Goal: Participate in discussion: Engage in conversation with other users on a specific topic

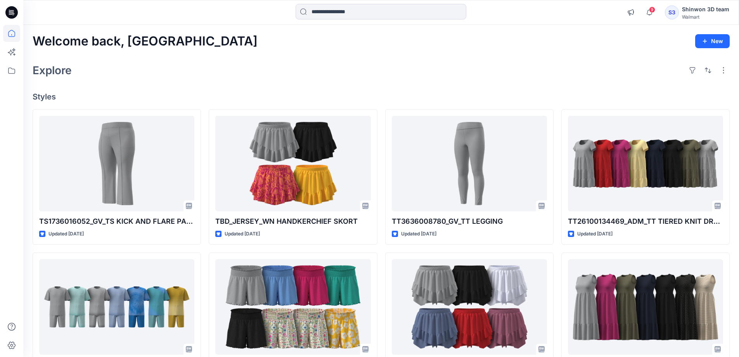
click at [381, 93] on h4 "Styles" at bounding box center [382, 96] width 698 height 9
click at [381, 95] on h4 "Styles" at bounding box center [382, 96] width 698 height 9
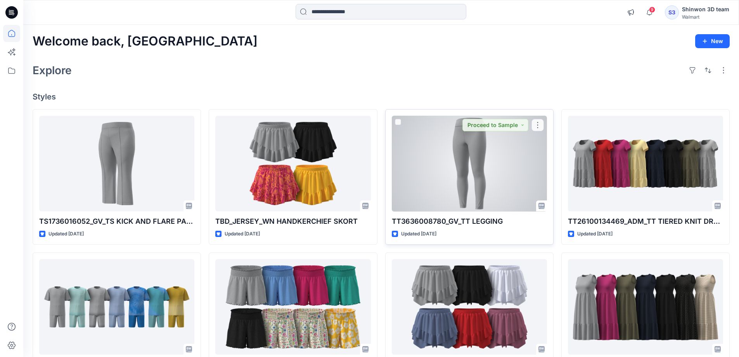
click at [468, 179] on div at bounding box center [469, 164] width 155 height 96
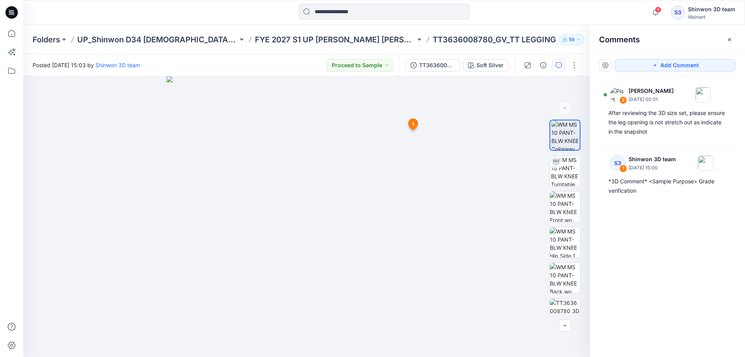
click at [655, 262] on div "2 Piset Heng August 14, 2025 00:51 After reviewing the 3D size set, please ensu…" at bounding box center [667, 202] width 155 height 252
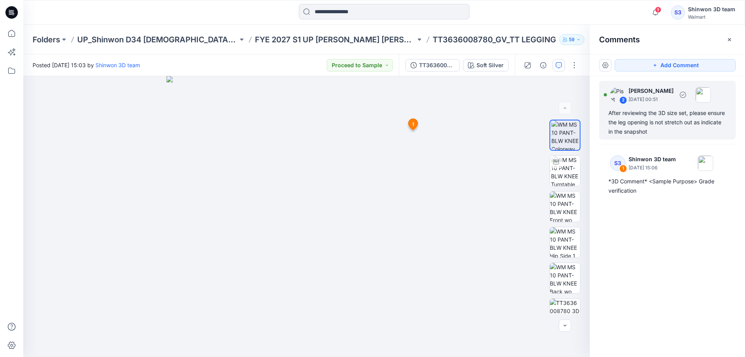
click at [656, 97] on p "August 14, 2025 00:51" at bounding box center [651, 99] width 45 height 8
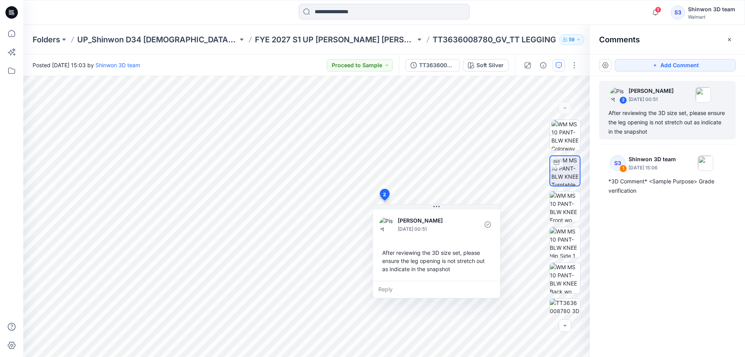
click at [680, 259] on div "2 Piset Heng August 14, 2025 00:51 After reviewing the 3D size set, please ensu…" at bounding box center [667, 202] width 155 height 252
click at [430, 62] on div "TT3636008780_GV_TT KNIT LEGGING" at bounding box center [437, 65] width 36 height 9
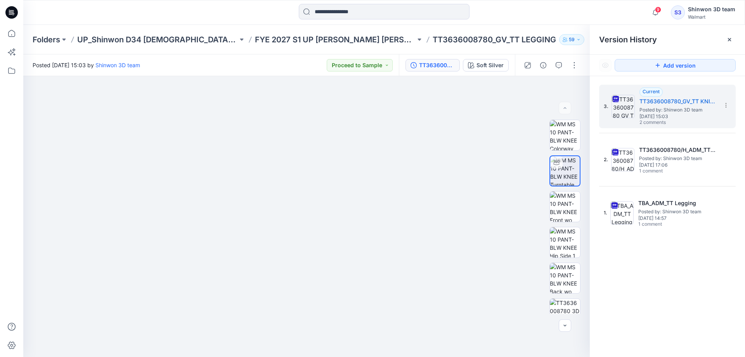
click at [639, 268] on div "3. Current TT3636008780_GV_TT KNIT LEGGING Posted by: Shinwon 3D team Wednesday…" at bounding box center [667, 222] width 155 height 292
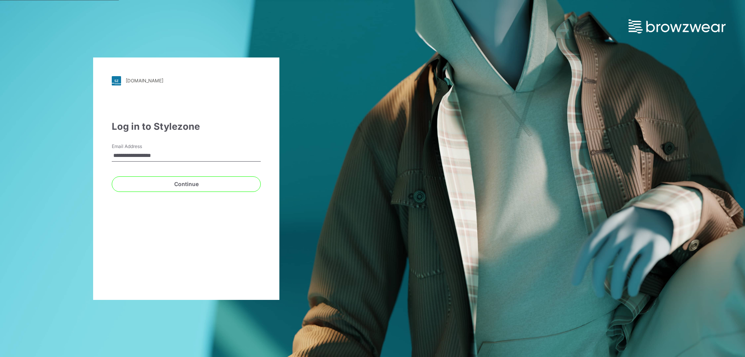
click at [105, 218] on div "**********" at bounding box center [186, 178] width 186 height 242
click at [185, 183] on button "Continue" at bounding box center [186, 184] width 149 height 16
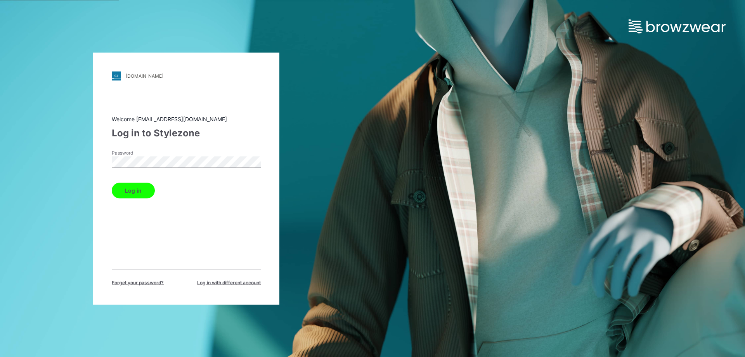
click at [131, 189] on button "Log in" at bounding box center [133, 190] width 43 height 16
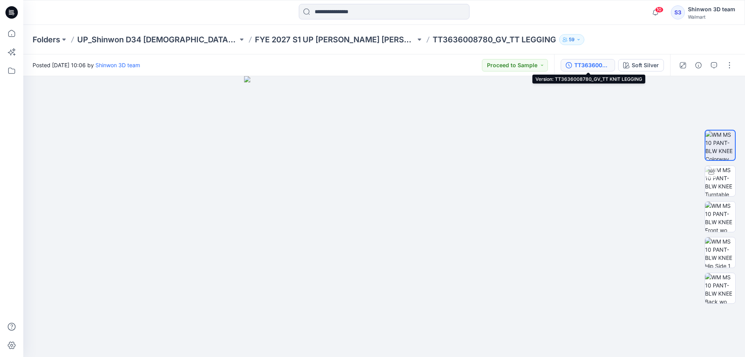
click at [595, 66] on div "TT3636008780_GV_TT KNIT LEGGING" at bounding box center [593, 65] width 36 height 9
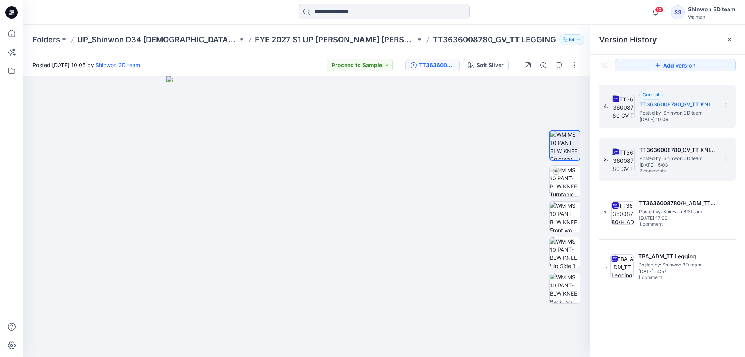
click at [642, 161] on span "Posted by: Shinwon 3D team" at bounding box center [679, 158] width 78 height 8
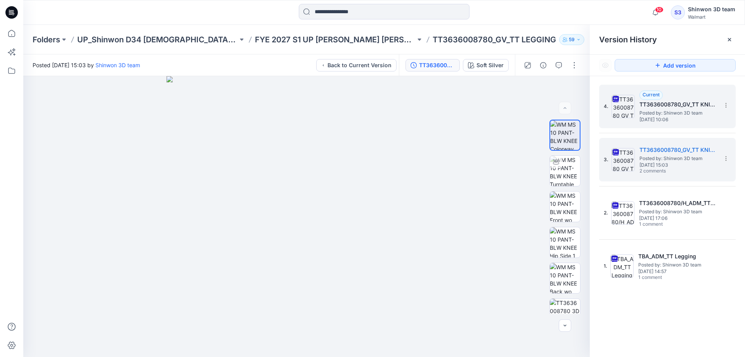
click at [662, 104] on h5 "TT3636008780_GV_TT KNIT LEGGING" at bounding box center [679, 104] width 78 height 9
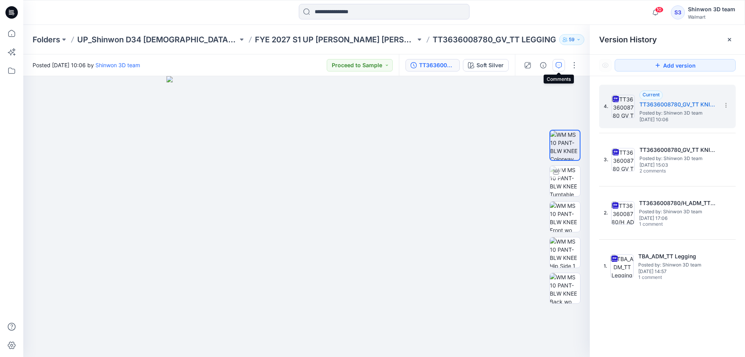
click at [555, 64] on button "button" at bounding box center [559, 65] width 12 height 12
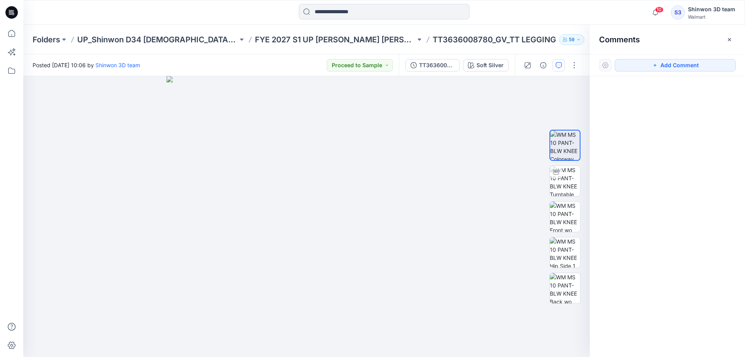
drag, startPoint x: 670, startPoint y: 64, endPoint x: 592, endPoint y: 82, distance: 79.6
click at [667, 65] on button "Add Comment" at bounding box center [675, 65] width 121 height 12
click at [404, 105] on div "1" at bounding box center [306, 216] width 567 height 281
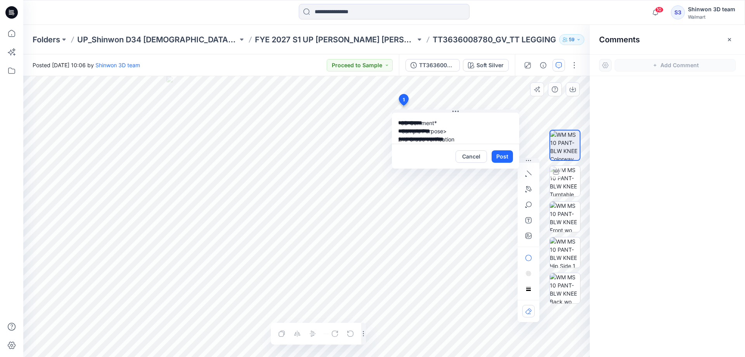
scroll to position [6, 0]
drag, startPoint x: 409, startPoint y: 137, endPoint x: 398, endPoint y: 134, distance: 11.3
click at [394, 137] on textarea "**********" at bounding box center [455, 128] width 127 height 31
click at [456, 137] on textarea "**********" at bounding box center [455, 128] width 127 height 31
click at [489, 133] on textarea "**********" at bounding box center [455, 128] width 127 height 31
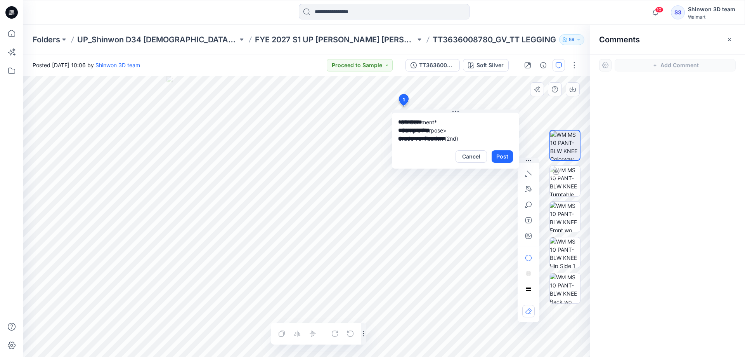
scroll to position [0, 0]
type textarea "**********"
click at [504, 157] on button "Post" at bounding box center [502, 156] width 21 height 12
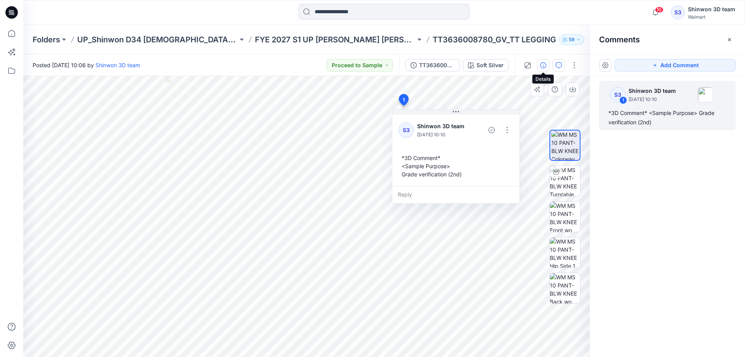
click at [540, 64] on button "button" at bounding box center [543, 65] width 12 height 12
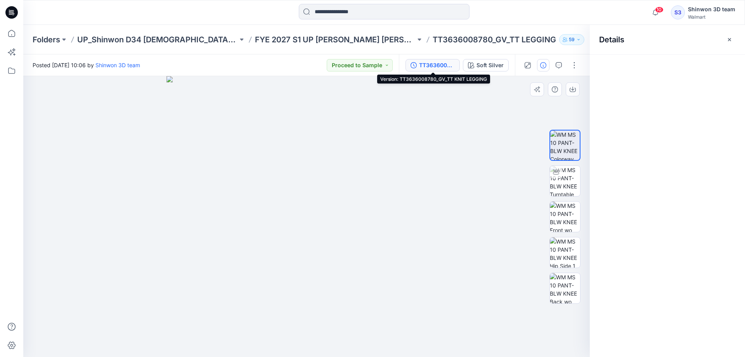
click at [436, 64] on div "TT3636008780_GV_TT KNIT LEGGING" at bounding box center [437, 65] width 36 height 9
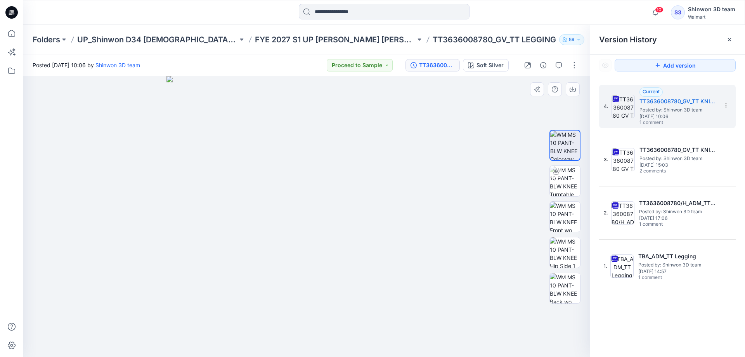
click at [659, 305] on div "4. Current TT3636008780_GV_TT KNIT LEGGING Posted by: Shinwon 3D team Monday, A…" at bounding box center [667, 222] width 155 height 292
click at [661, 321] on div "4. Current TT3636008780_GV_TT KNIT LEGGING Posted by: Shinwon 3D team Monday, A…" at bounding box center [667, 222] width 155 height 292
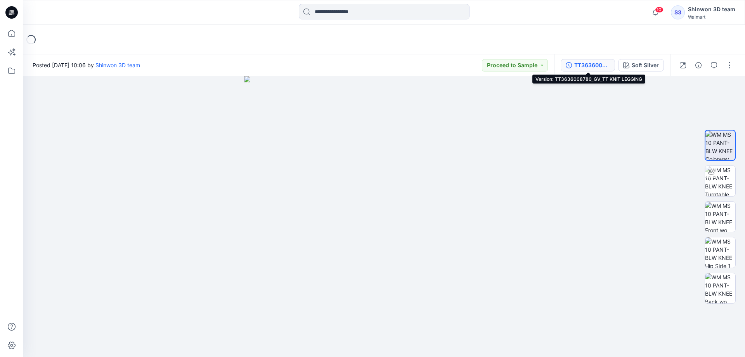
click at [595, 66] on div "TT3636008780_GV_TT KNIT LEGGING" at bounding box center [593, 65] width 36 height 9
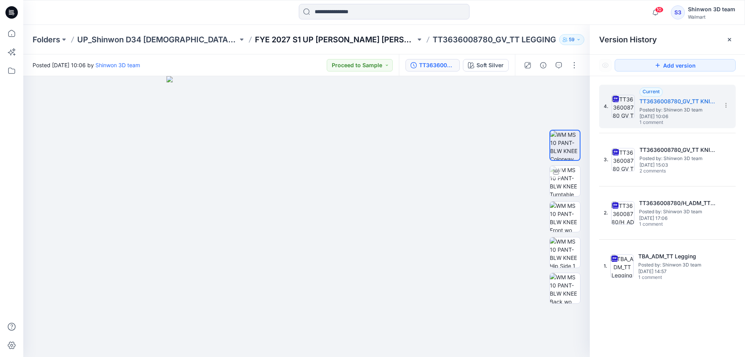
click at [302, 39] on p "FYE 2027 S1 UP [PERSON_NAME] [PERSON_NAME]" at bounding box center [335, 39] width 161 height 11
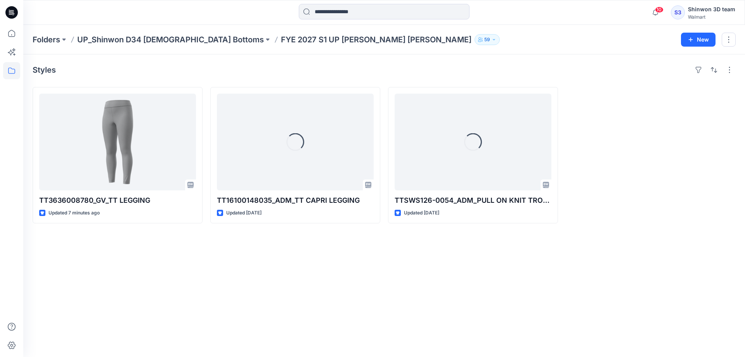
click at [608, 184] on div at bounding box center [651, 155] width 170 height 136
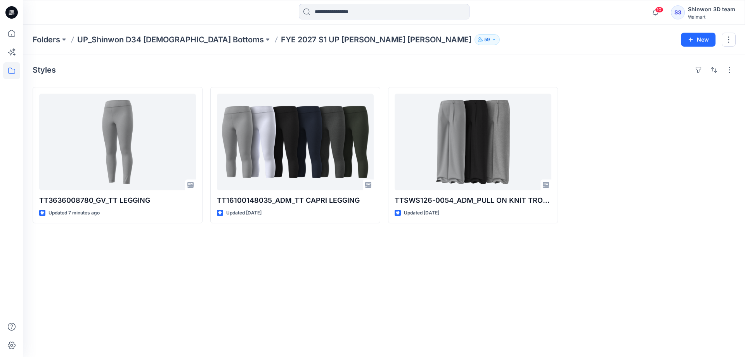
drag, startPoint x: 617, startPoint y: 193, endPoint x: 635, endPoint y: 136, distance: 59.2
click at [618, 188] on div at bounding box center [651, 155] width 170 height 136
click at [364, 257] on div "Styles TT3636008780_GV_TT LEGGING Updated 7 minutes ago TT16100148035_ADM_TT CA…" at bounding box center [384, 205] width 722 height 302
click at [634, 138] on div at bounding box center [651, 155] width 170 height 136
